Goal: Task Accomplishment & Management: Manage account settings

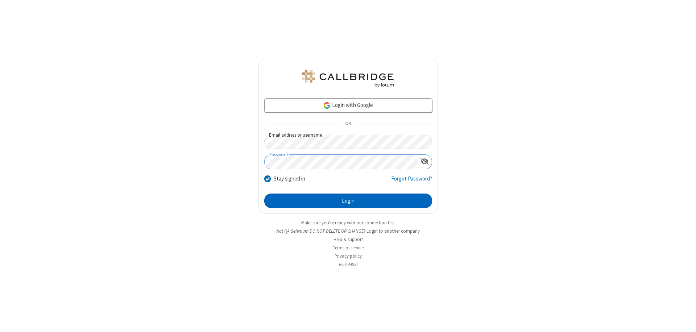
click at [348, 201] on button "Login" at bounding box center [348, 201] width 168 height 15
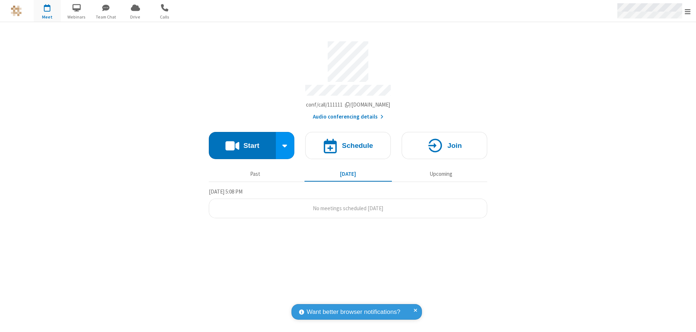
click at [688, 11] on span "Open menu" at bounding box center [688, 11] width 6 height 7
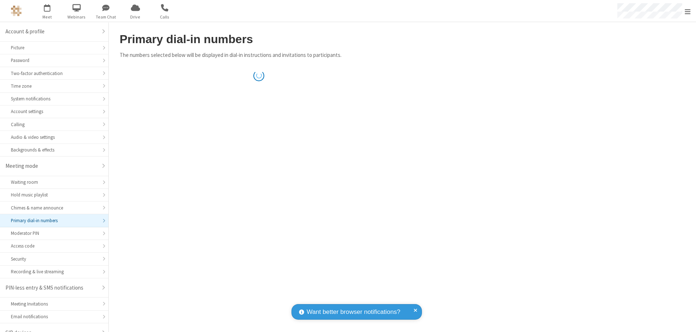
scroll to position [10, 0]
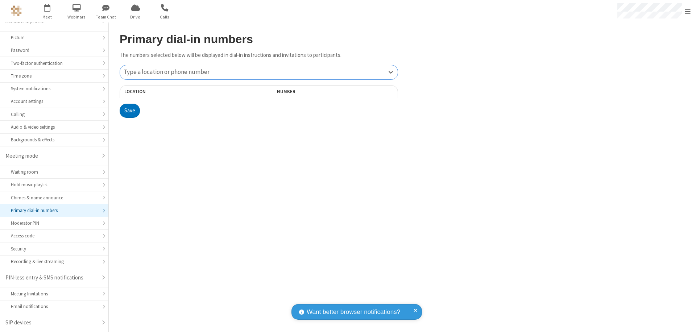
click at [259, 72] on div "Type a location or phone number" at bounding box center [259, 72] width 278 height 14
